Goal: Task Accomplishment & Management: Use online tool/utility

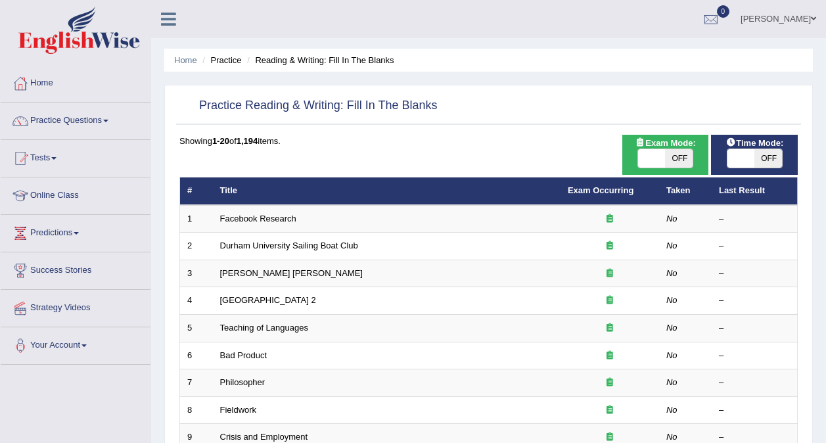
click at [654, 37] on ul "[PERSON_NAME] Toggle navigation Username: 0416031414 Access Type: Online Subscr…" at bounding box center [589, 18] width 472 height 37
click at [647, 22] on ul "[PERSON_NAME] Toggle navigation Username: 0416031414 Access Type: Online Subscr…" at bounding box center [589, 18] width 472 height 37
click at [671, 158] on span "OFF" at bounding box center [679, 158] width 28 height 18
checkbox input "true"
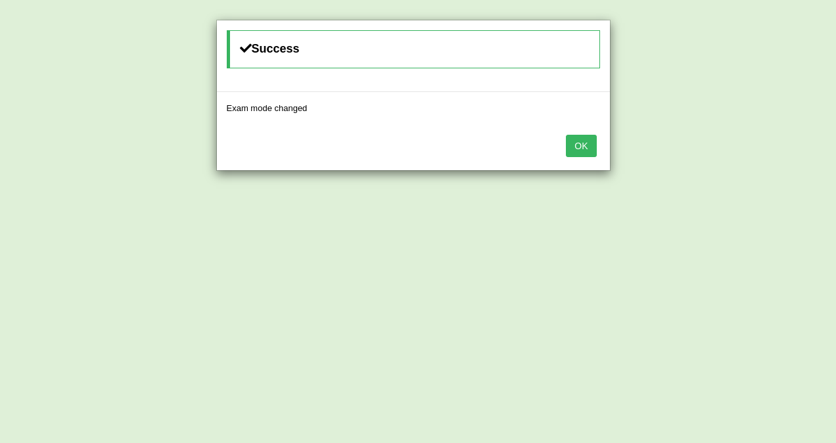
click at [581, 150] on button "OK" at bounding box center [581, 146] width 30 height 22
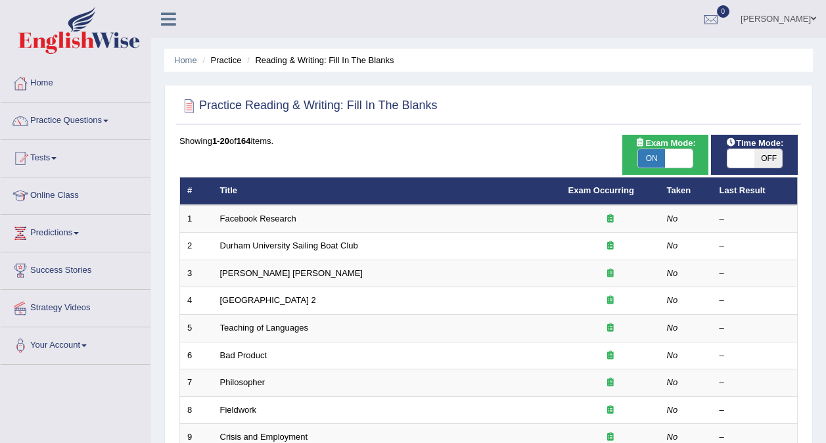
click at [760, 161] on span "OFF" at bounding box center [768, 158] width 28 height 18
checkbox input "true"
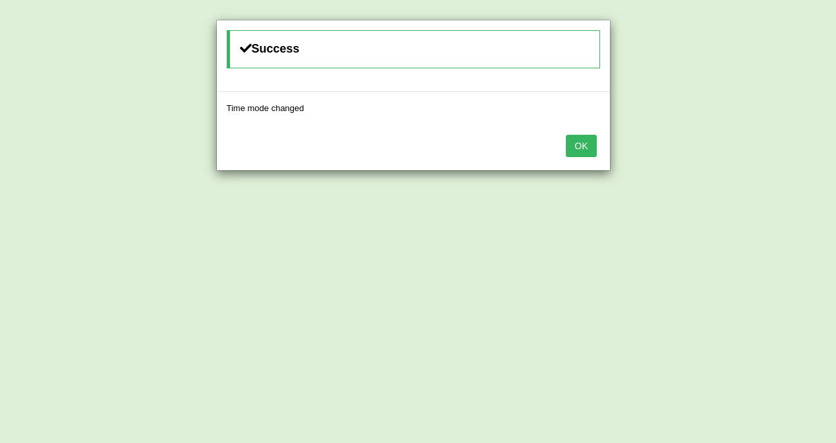
click at [576, 146] on button "OK" at bounding box center [581, 146] width 30 height 22
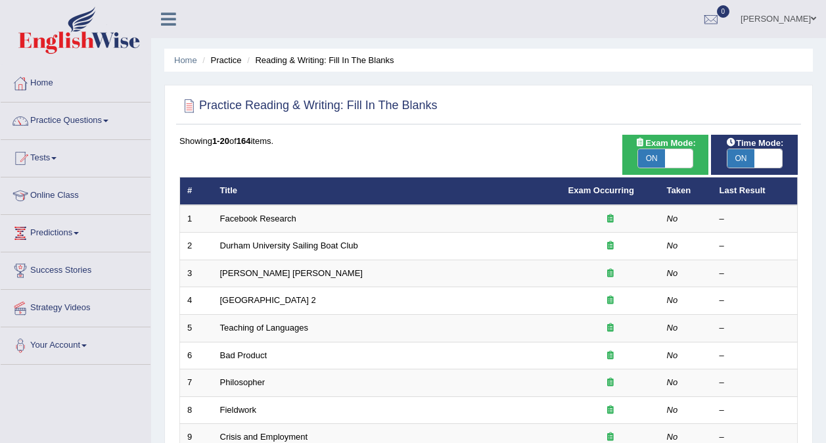
click at [659, 158] on span "ON" at bounding box center [652, 158] width 28 height 18
checkbox input "false"
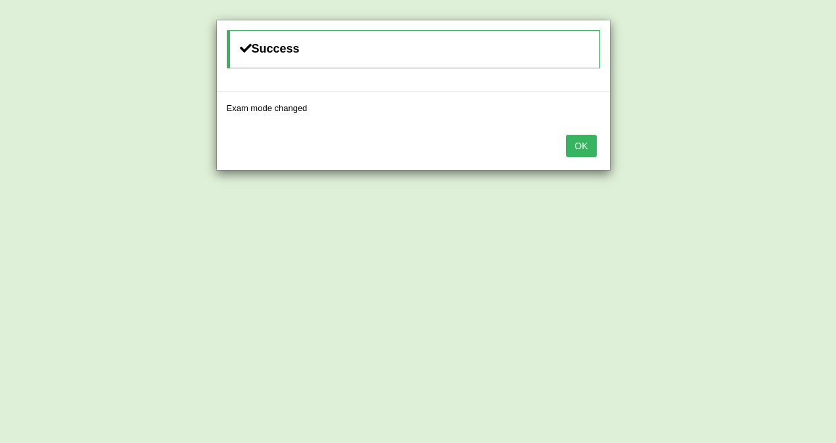
click at [582, 142] on button "OK" at bounding box center [581, 146] width 30 height 22
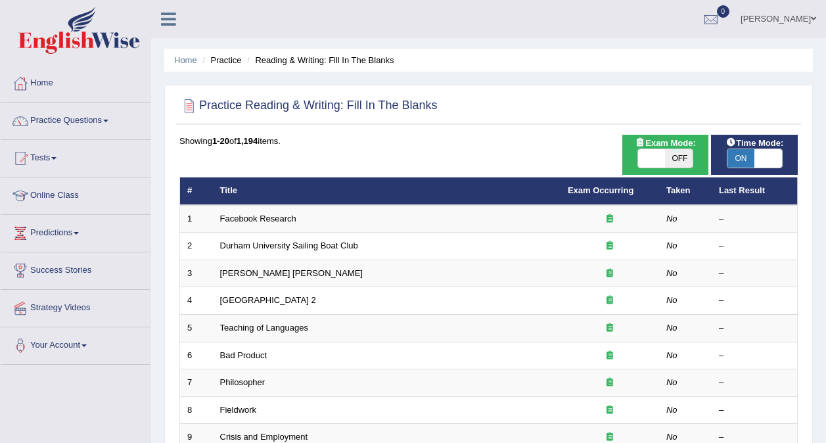
click at [680, 153] on span "OFF" at bounding box center [679, 158] width 28 height 18
checkbox input "true"
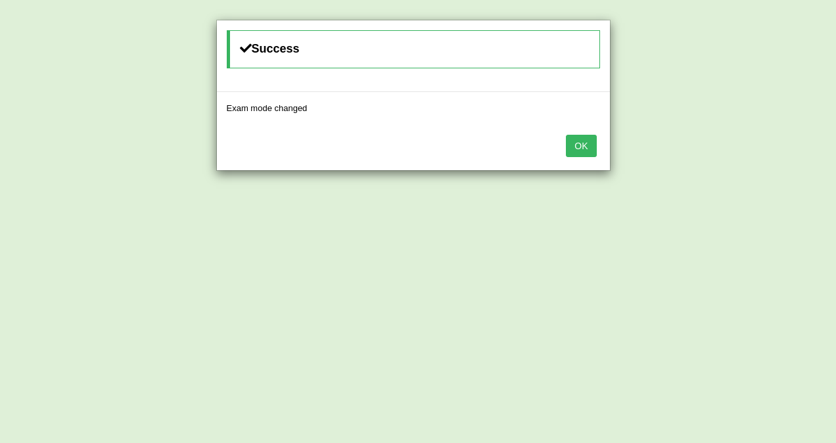
click at [579, 150] on button "OK" at bounding box center [581, 146] width 30 height 22
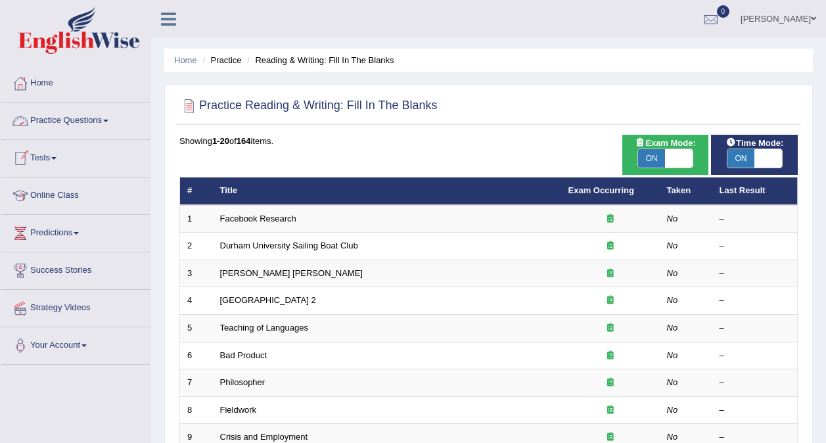
click at [116, 129] on link "Practice Questions" at bounding box center [76, 118] width 150 height 33
